Goal: Check status

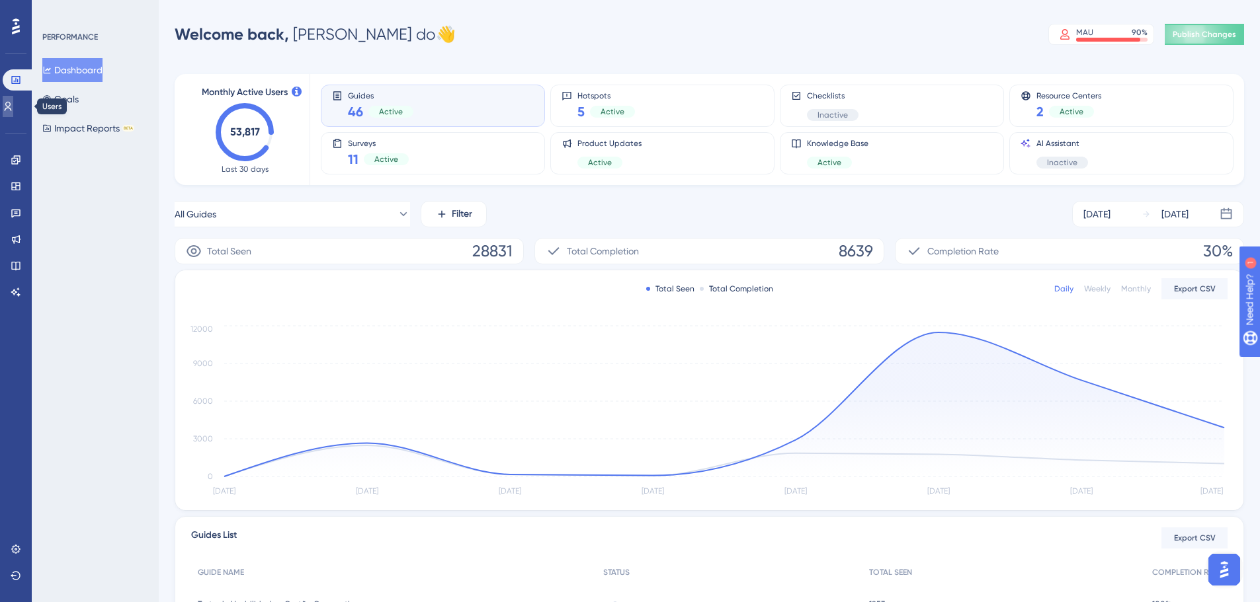
click at [10, 104] on link at bounding box center [8, 106] width 11 height 21
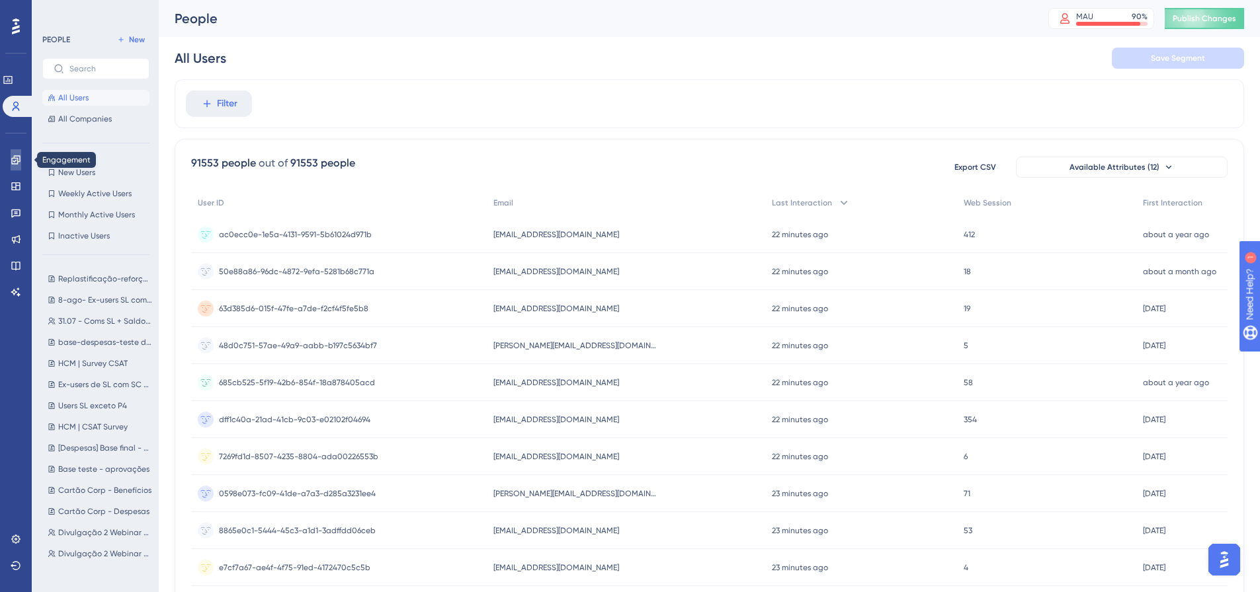
click at [20, 159] on icon at bounding box center [15, 159] width 9 height 9
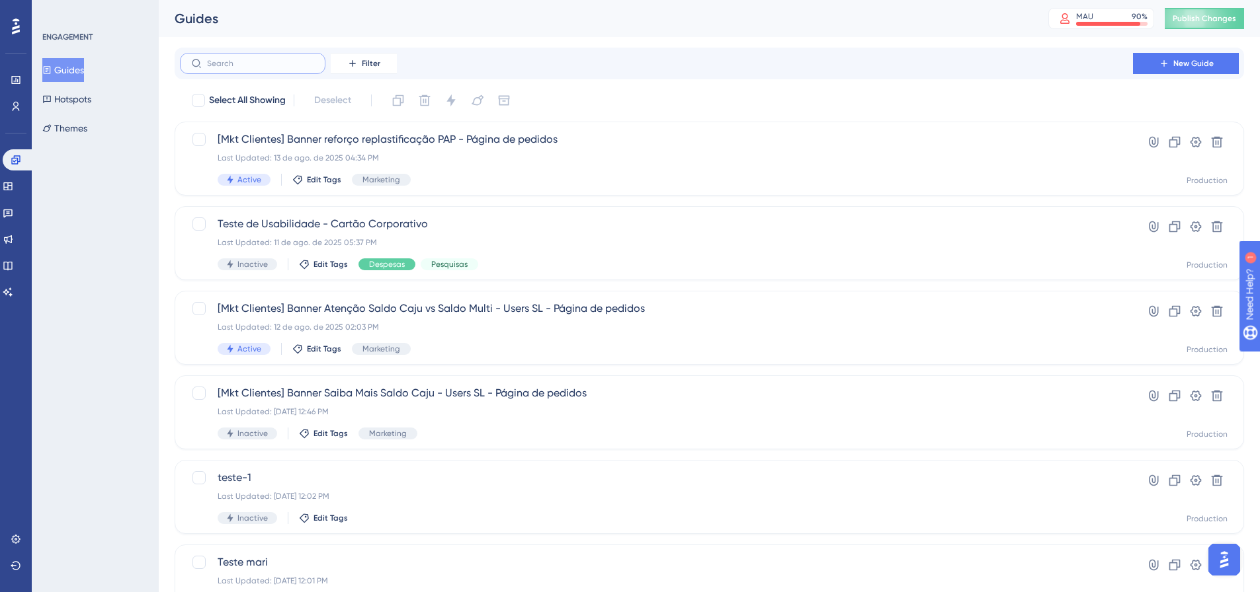
click at [237, 67] on input "text" at bounding box center [260, 63] width 107 height 9
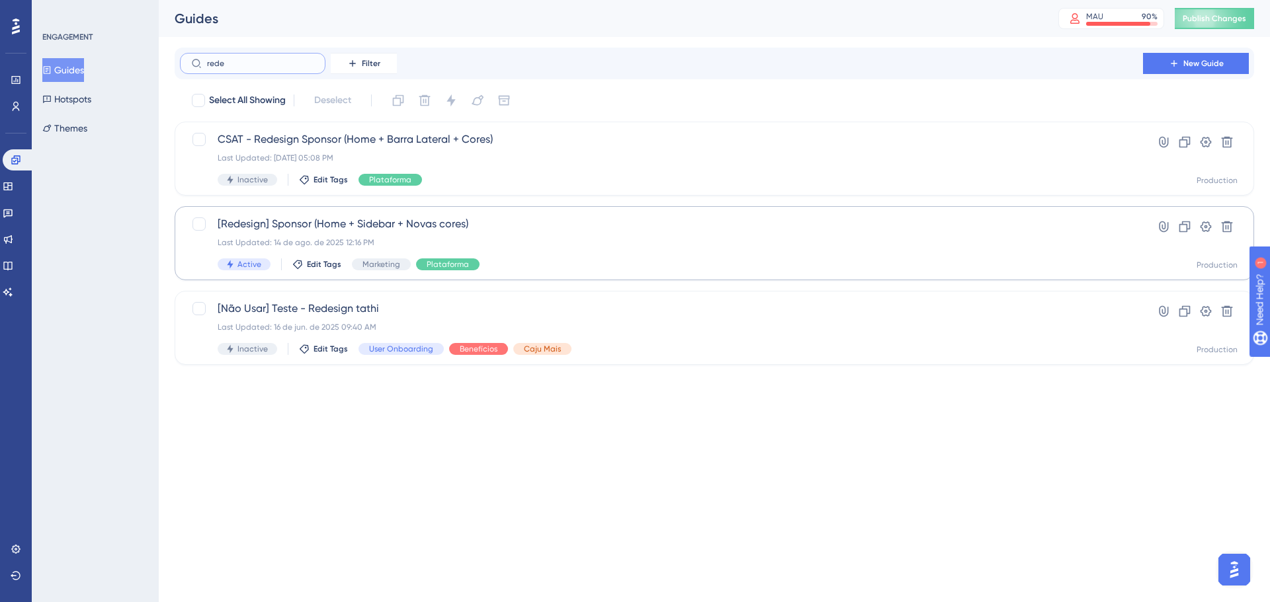
type input "rede"
click at [519, 241] on div "Last Updated: 14 de ago. de 2025 12:16 PM" at bounding box center [661, 242] width 887 height 11
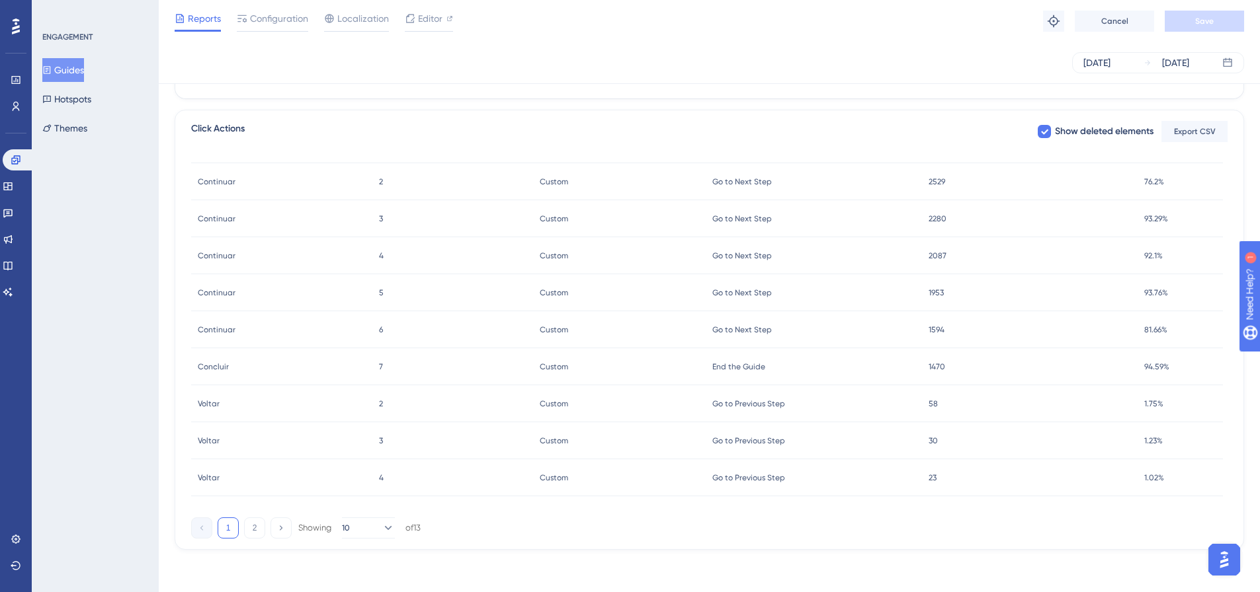
scroll to position [298, 0]
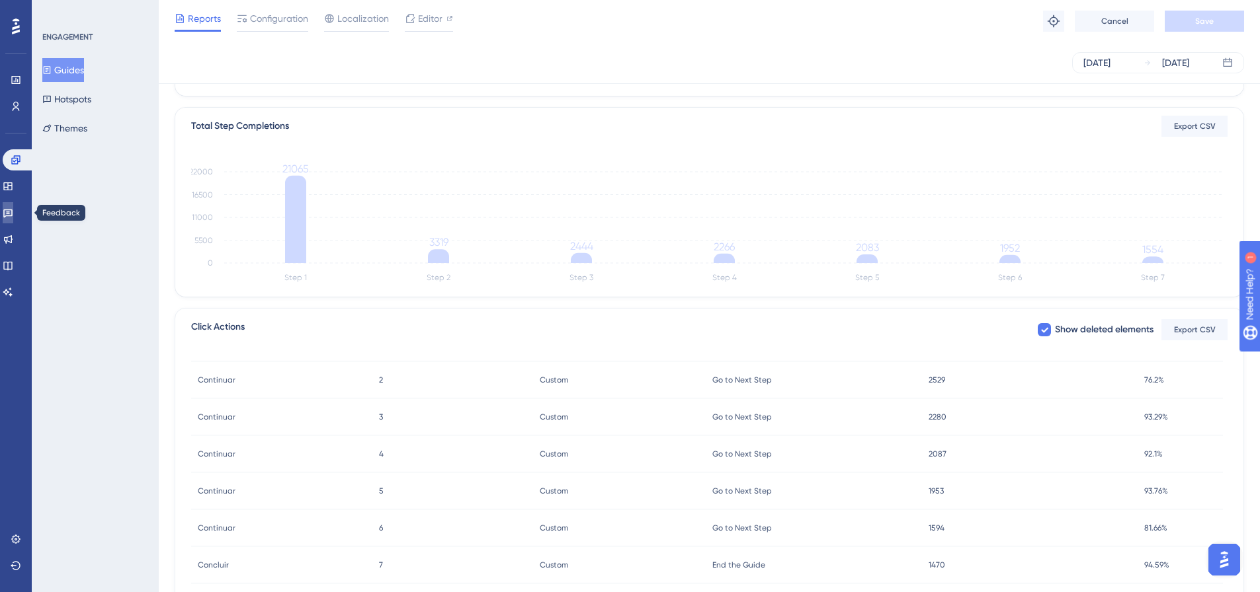
click at [13, 212] on link at bounding box center [8, 212] width 11 height 21
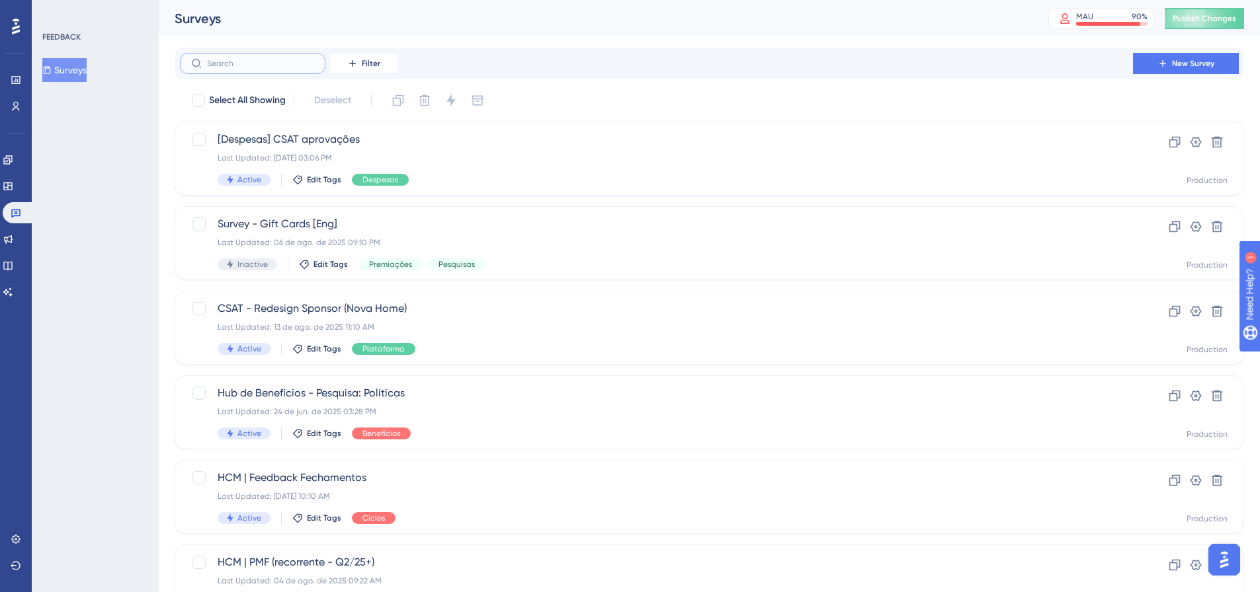
click at [258, 67] on input "text" at bounding box center [260, 63] width 107 height 9
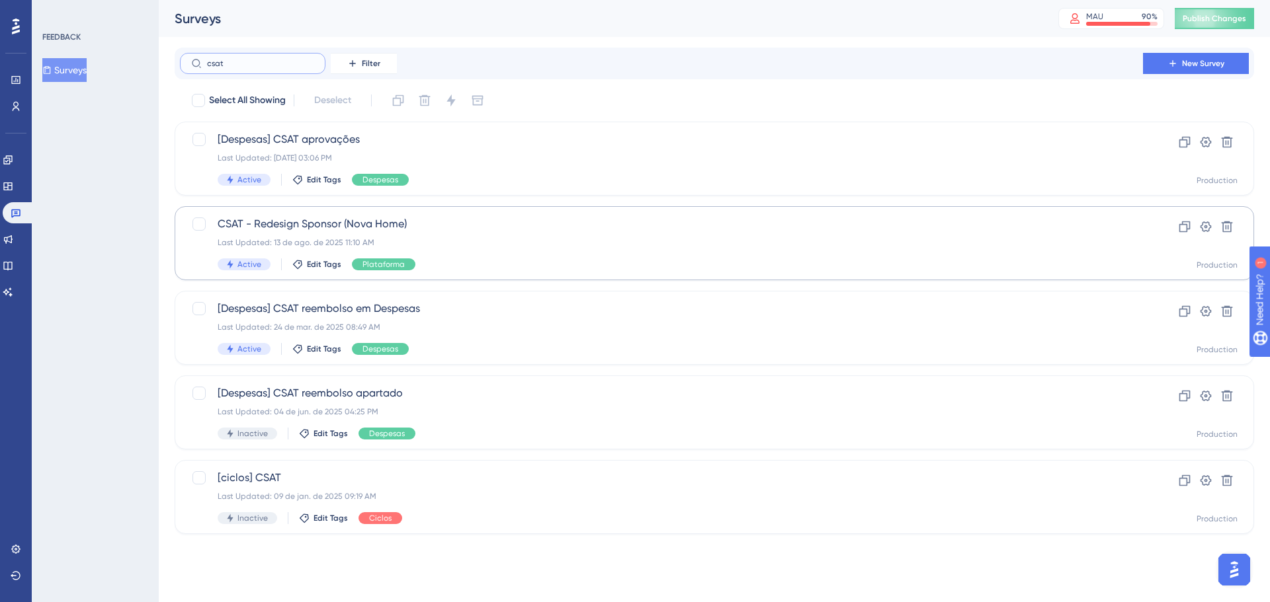
type input "csat"
click at [425, 244] on div "Last Updated: 13 de ago. de 2025 11:10 AM" at bounding box center [661, 242] width 887 height 11
